Goal: Task Accomplishment & Management: Manage account settings

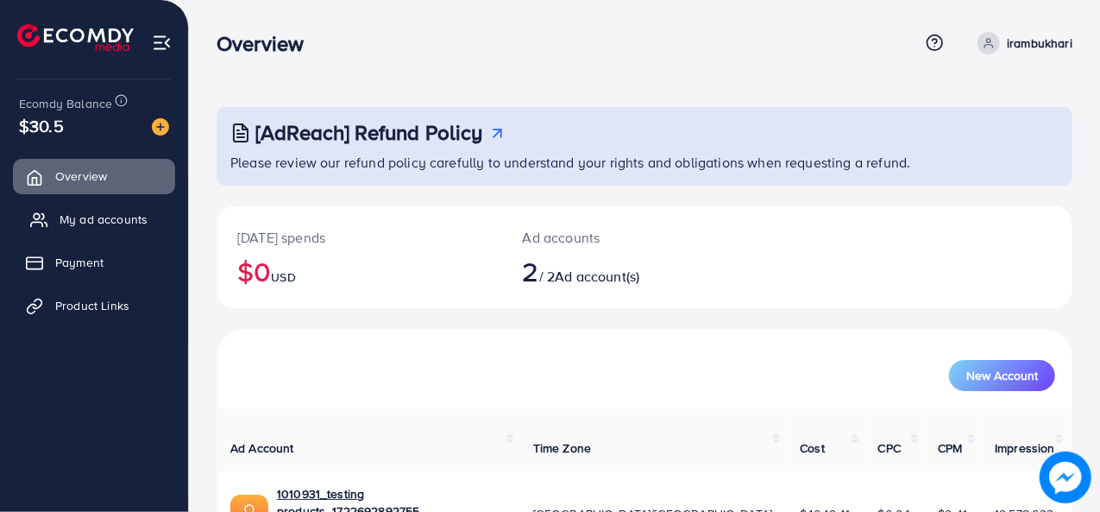
click at [104, 221] on span "My ad accounts" at bounding box center [104, 219] width 88 height 17
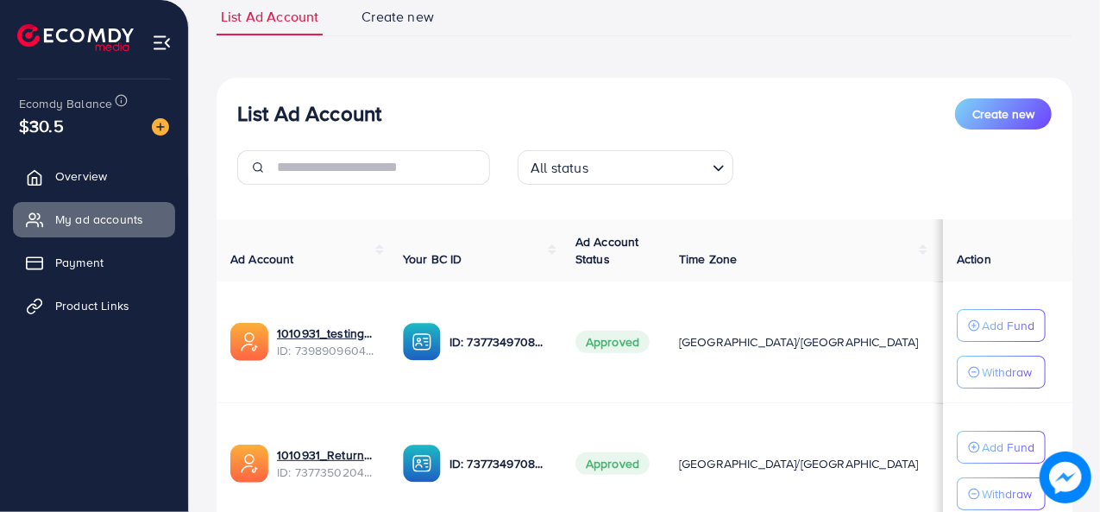
scroll to position [132, 0]
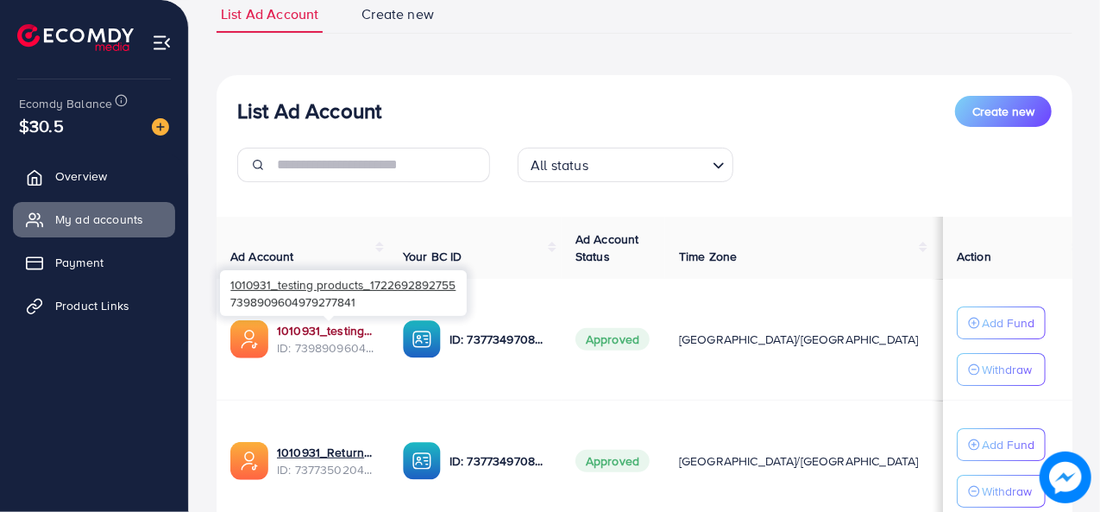
click at [325, 332] on link "1010931_testing products_1722692892755" at bounding box center [326, 330] width 98 height 17
click at [308, 329] on link "1010931_testing products_1722692892755" at bounding box center [326, 330] width 98 height 17
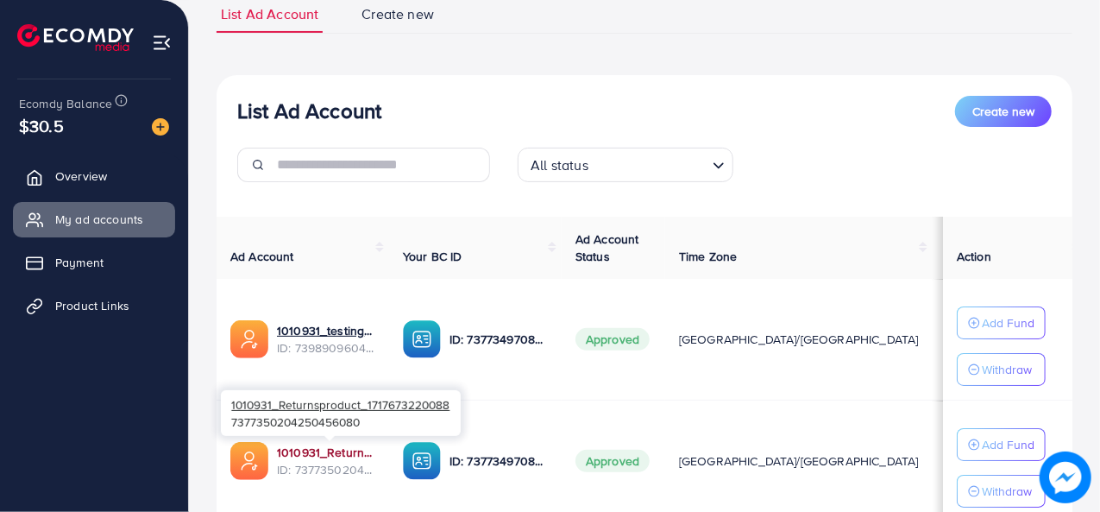
click at [315, 450] on link "1010931_Returnsproduct_1717673220088" at bounding box center [326, 451] width 98 height 17
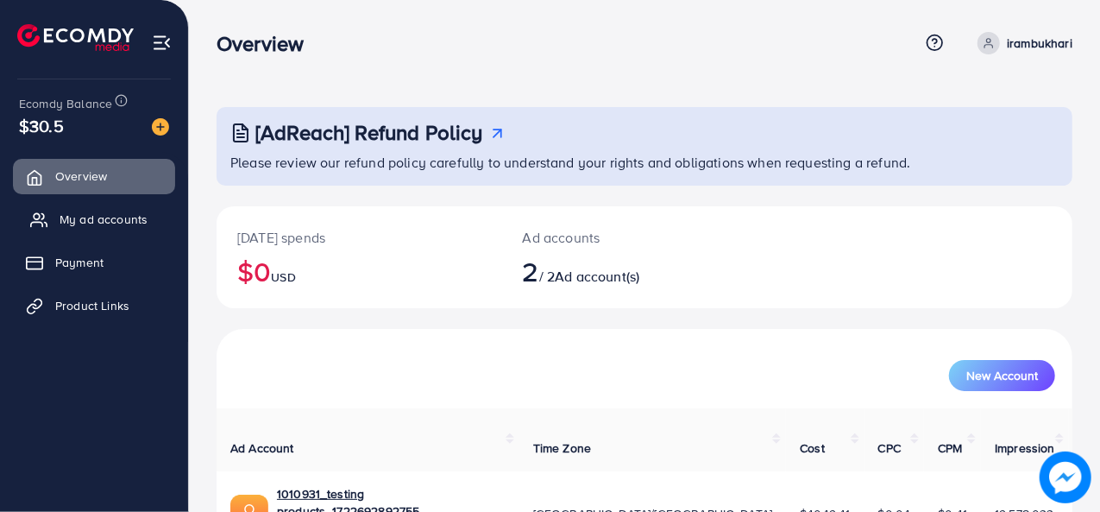
click at [108, 216] on span "My ad accounts" at bounding box center [104, 219] width 88 height 17
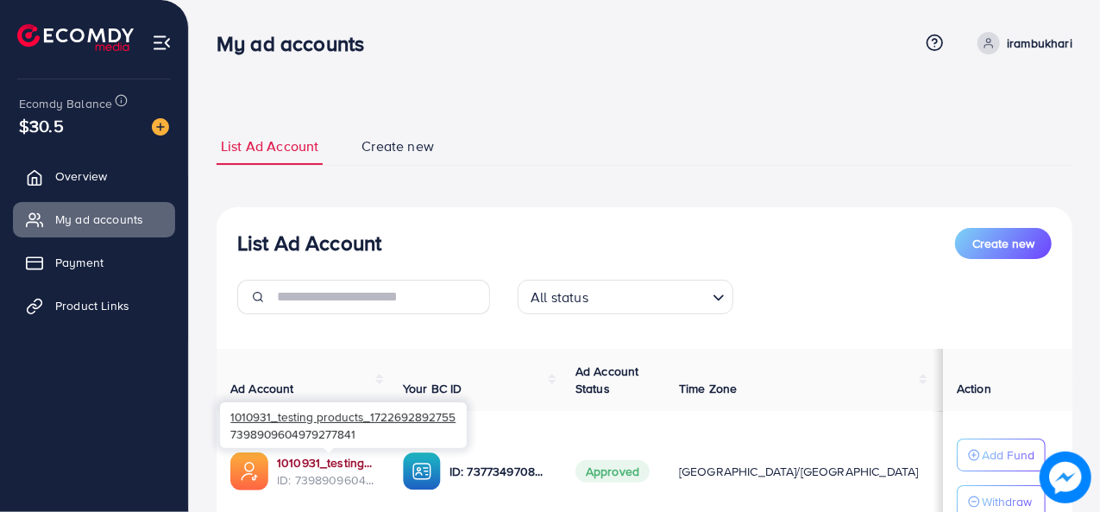
click at [335, 458] on link "1010931_testing products_1722692892755" at bounding box center [326, 462] width 98 height 17
